Goal: Information Seeking & Learning: Learn about a topic

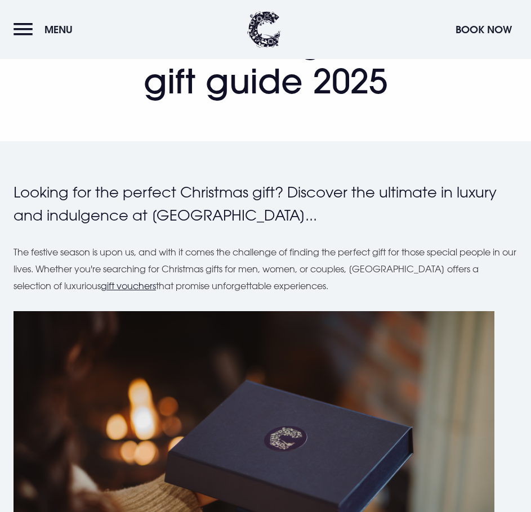
click at [21, 27] on button "Menu" at bounding box center [46, 29] width 65 height 24
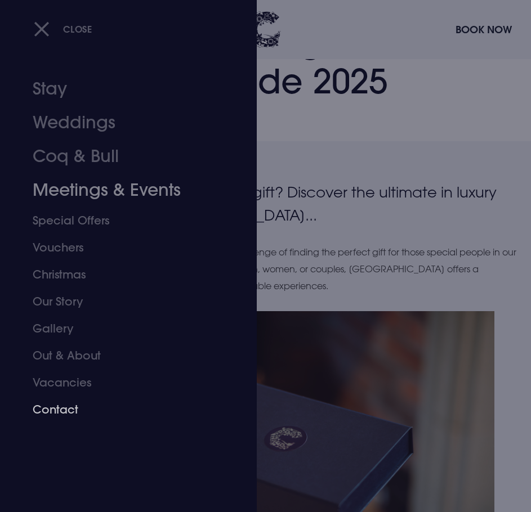
click at [52, 402] on link "Contact" at bounding box center [122, 409] width 178 height 27
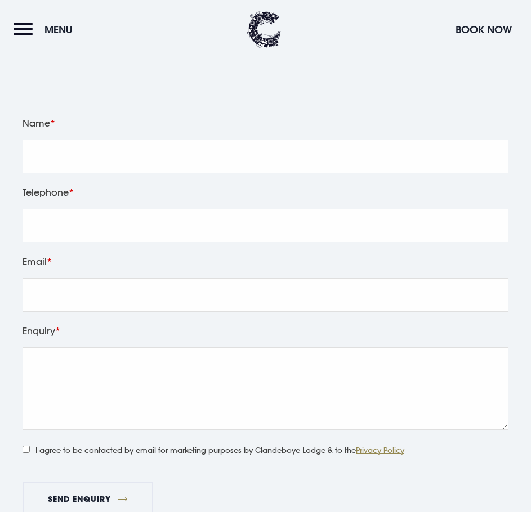
scroll to position [1858, 0]
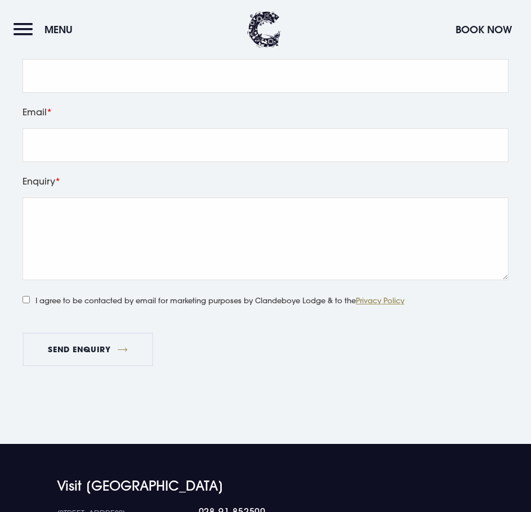
click at [22, 45] on header "Menu Book Now" at bounding box center [265, 29] width 531 height 59
click at [22, 33] on button "Menu" at bounding box center [46, 29] width 65 height 24
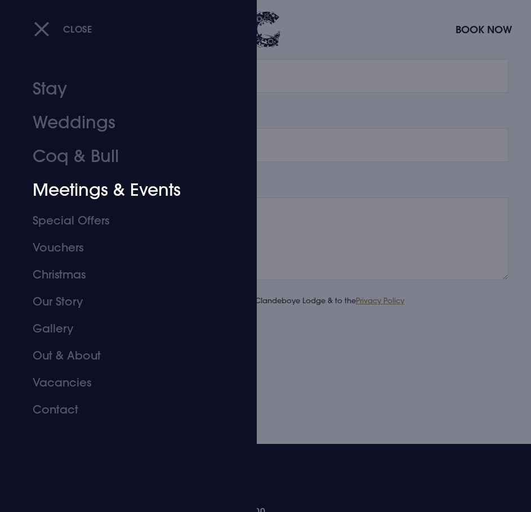
click at [86, 195] on link "Meetings & Events" at bounding box center [122, 190] width 178 height 34
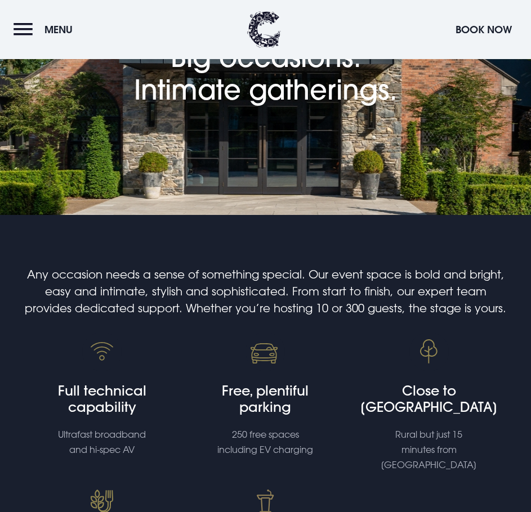
scroll to position [823, 0]
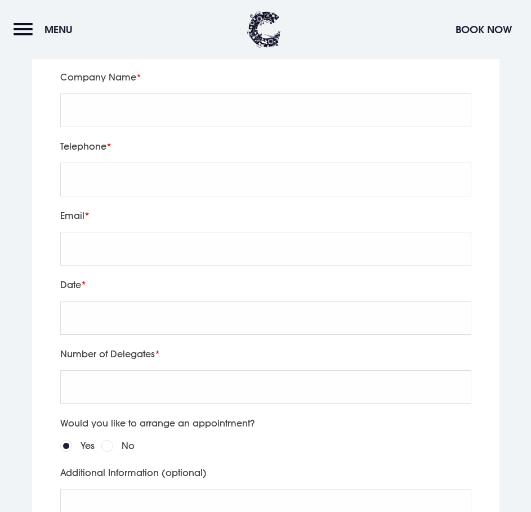
scroll to position [3322, 0]
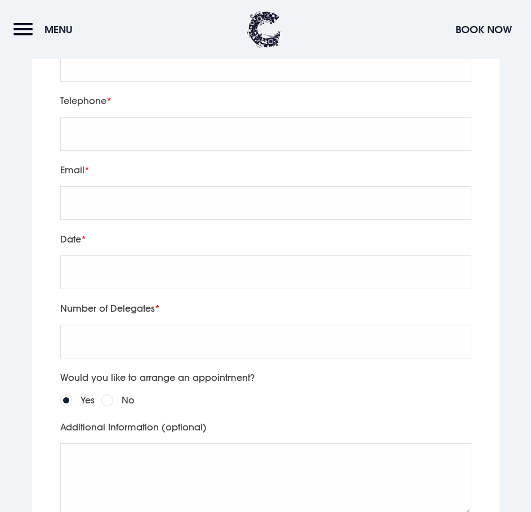
scroll to position [3322, 0]
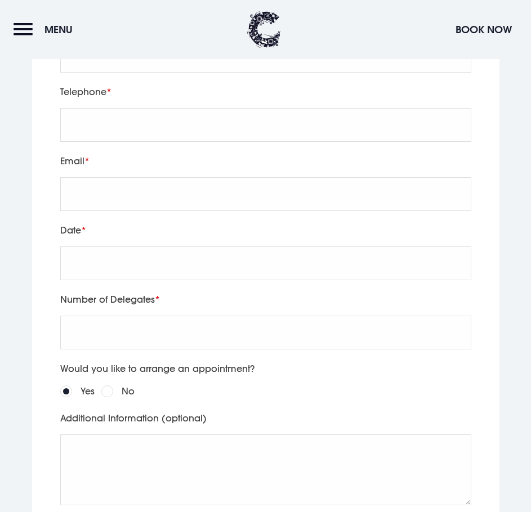
click at [39, 31] on button "Menu" at bounding box center [46, 29] width 65 height 24
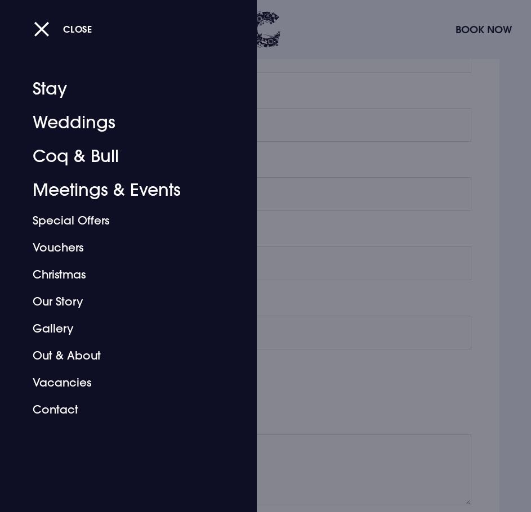
click at [313, 390] on div at bounding box center [265, 256] width 531 height 512
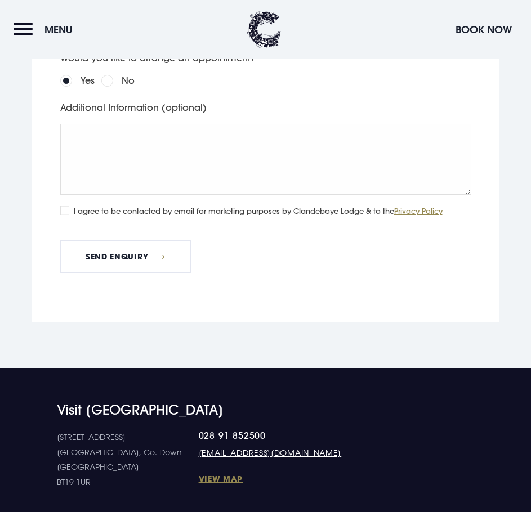
scroll to position [3634, 0]
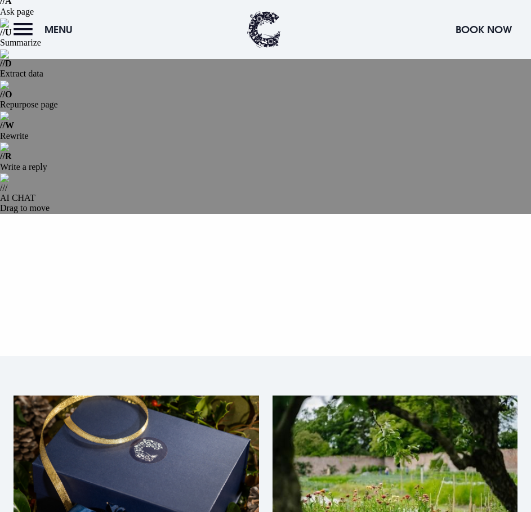
scroll to position [169, 0]
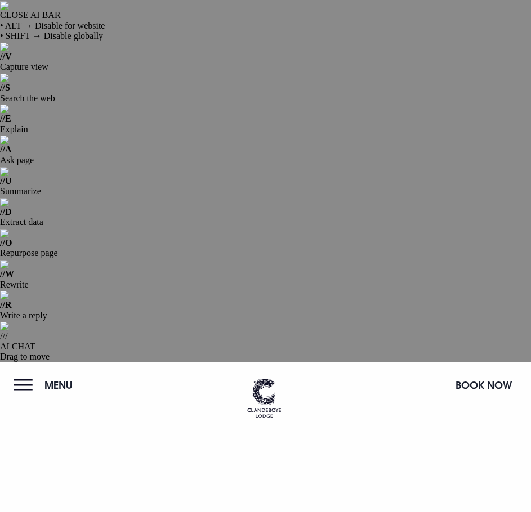
click at [23, 373] on button "Menu" at bounding box center [46, 385] width 65 height 24
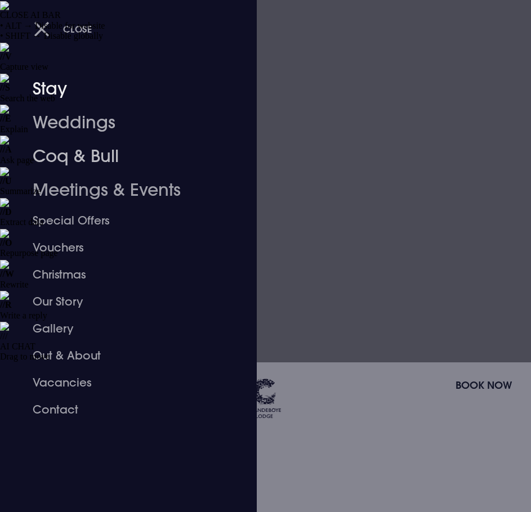
click at [329, 242] on div at bounding box center [265, 256] width 531 height 512
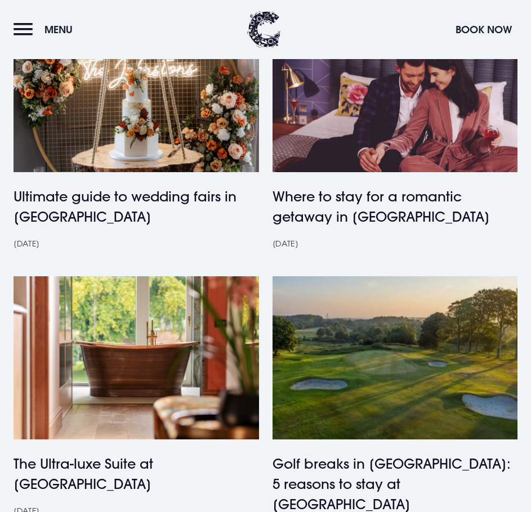
scroll to position [1239, 0]
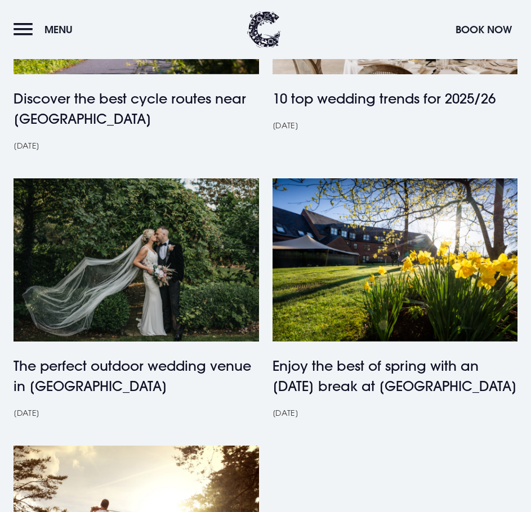
scroll to position [1239, 0]
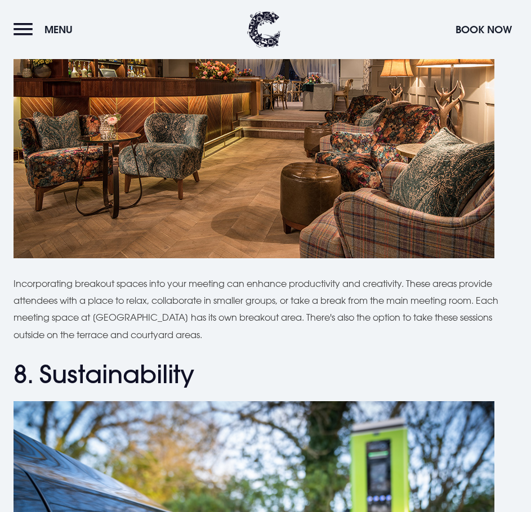
scroll to position [4886, 0]
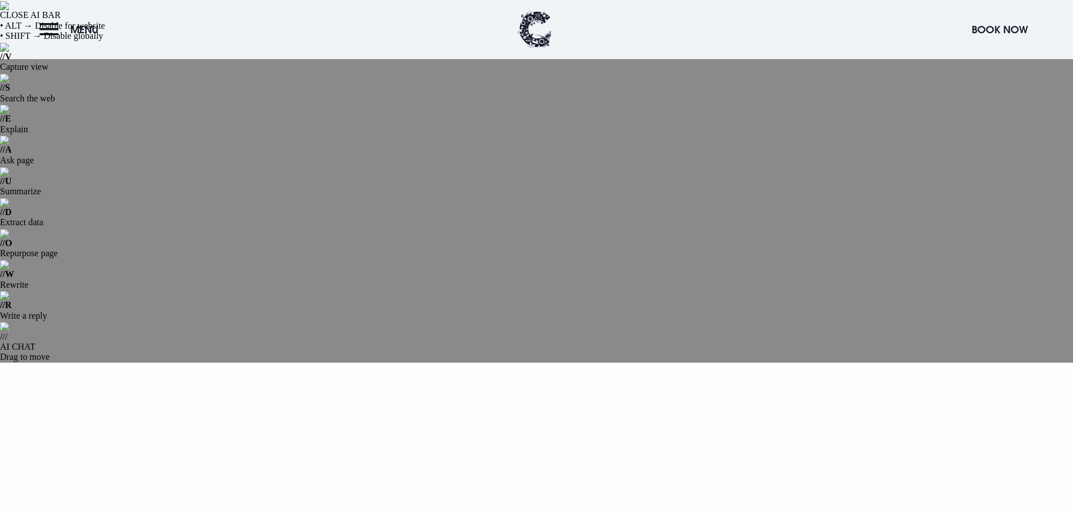
scroll to position [56, 0]
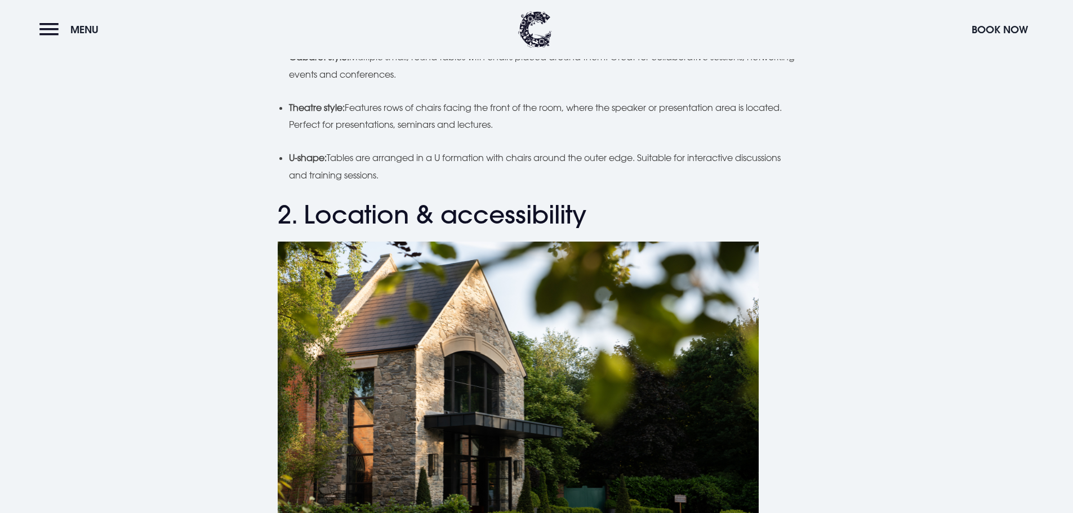
scroll to position [1520, 0]
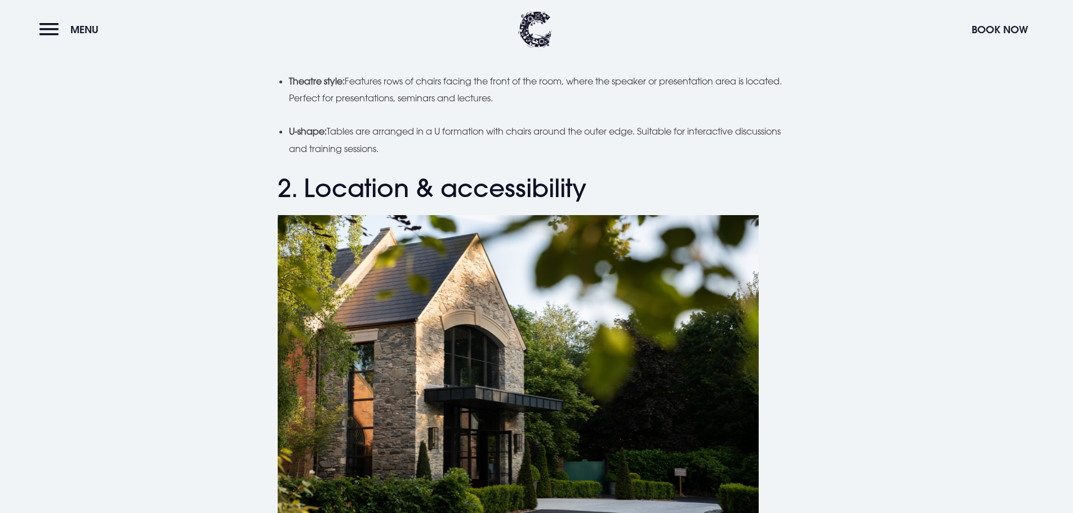
drag, startPoint x: 361, startPoint y: 351, endPoint x: 278, endPoint y: 324, distance: 87.6
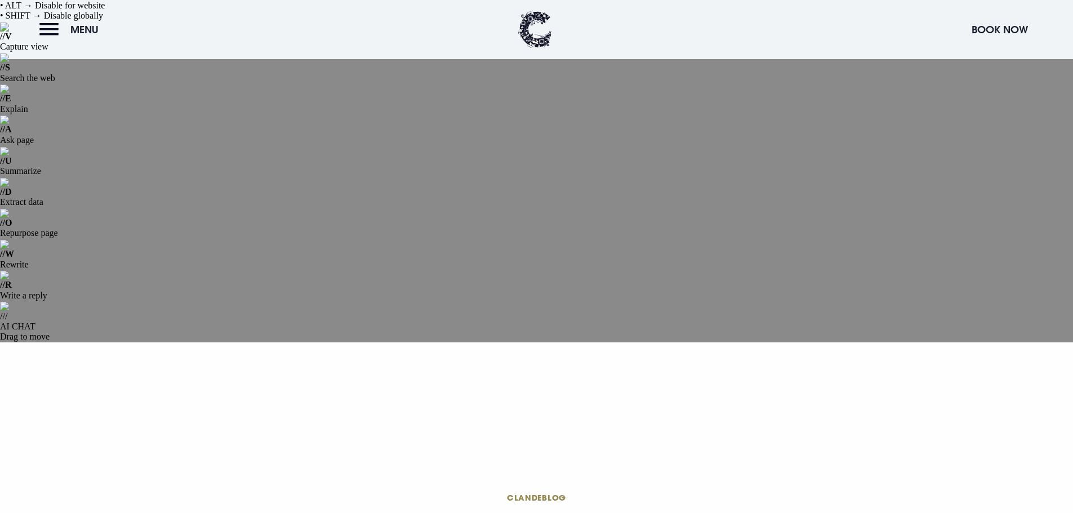
scroll to position [0, 0]
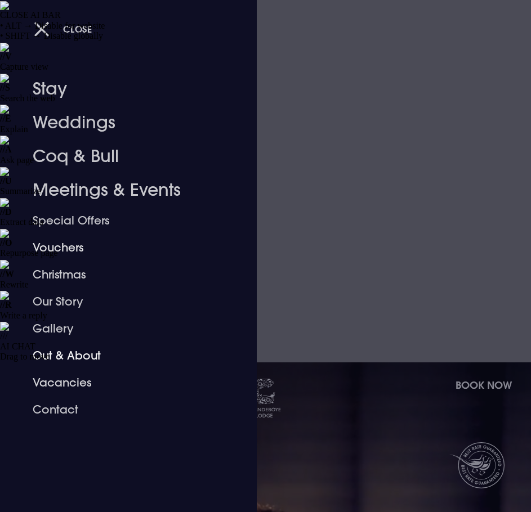
click at [298, 307] on div at bounding box center [265, 256] width 531 height 512
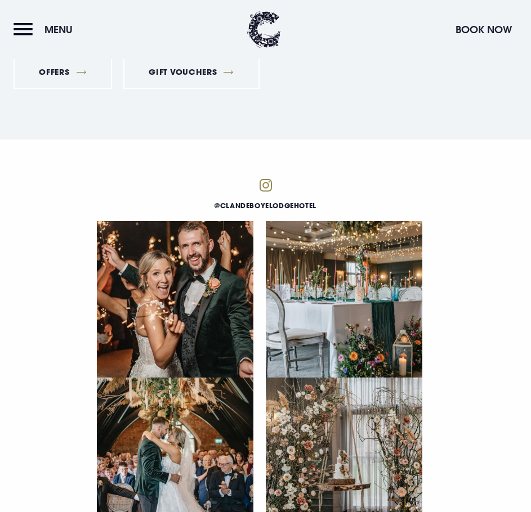
scroll to position [5039, 0]
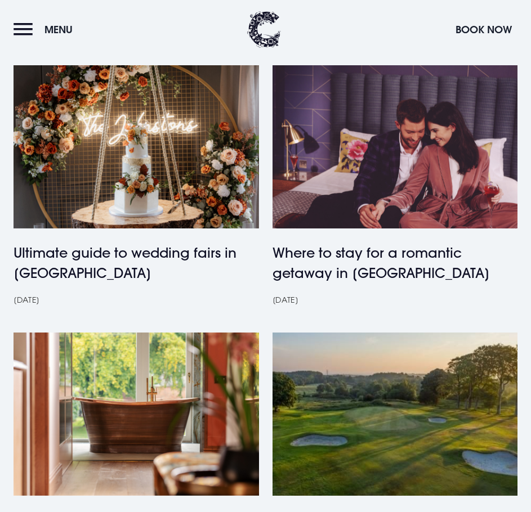
scroll to position [1351, 0]
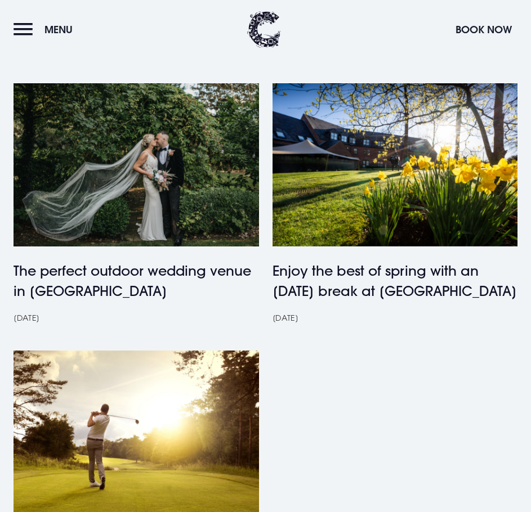
scroll to position [1295, 0]
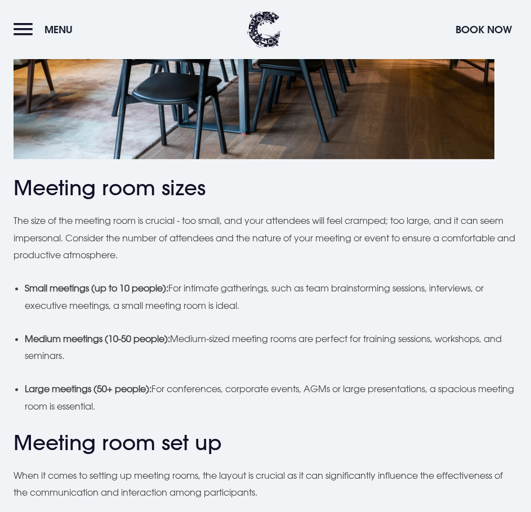
scroll to position [901, 0]
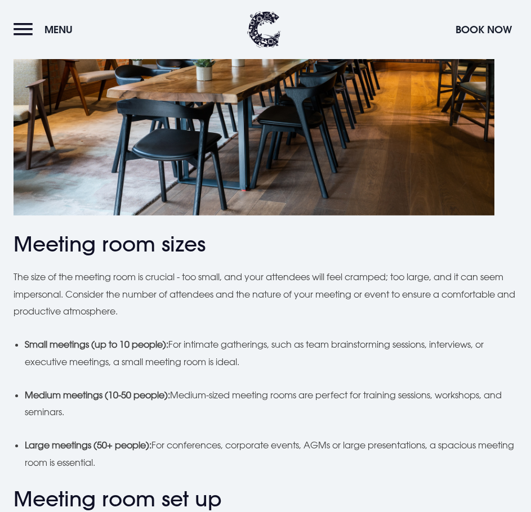
click at [20, 25] on button "Menu" at bounding box center [46, 29] width 65 height 24
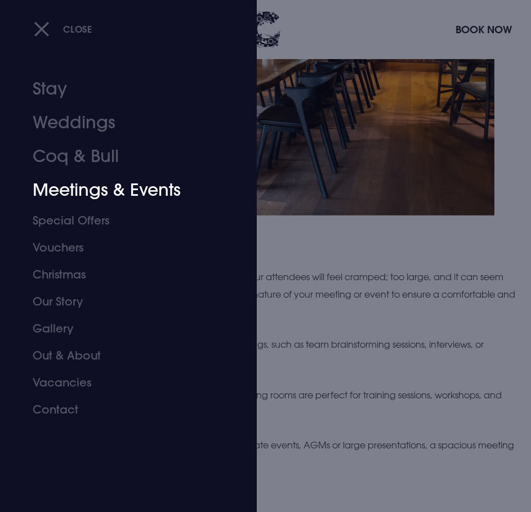
click at [96, 194] on link "Meetings & Events" at bounding box center [122, 190] width 178 height 34
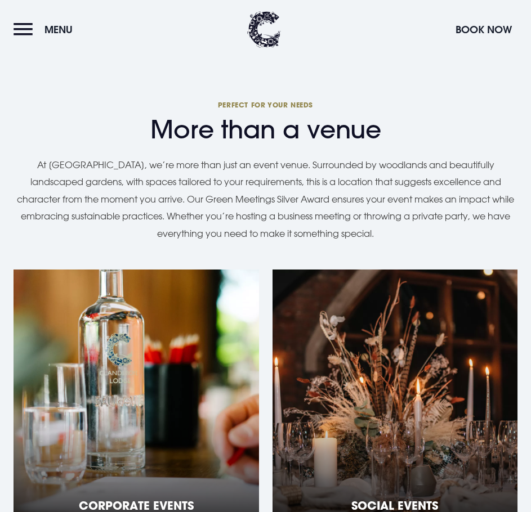
scroll to position [823, 0]
